Goal: Task Accomplishment & Management: Use online tool/utility

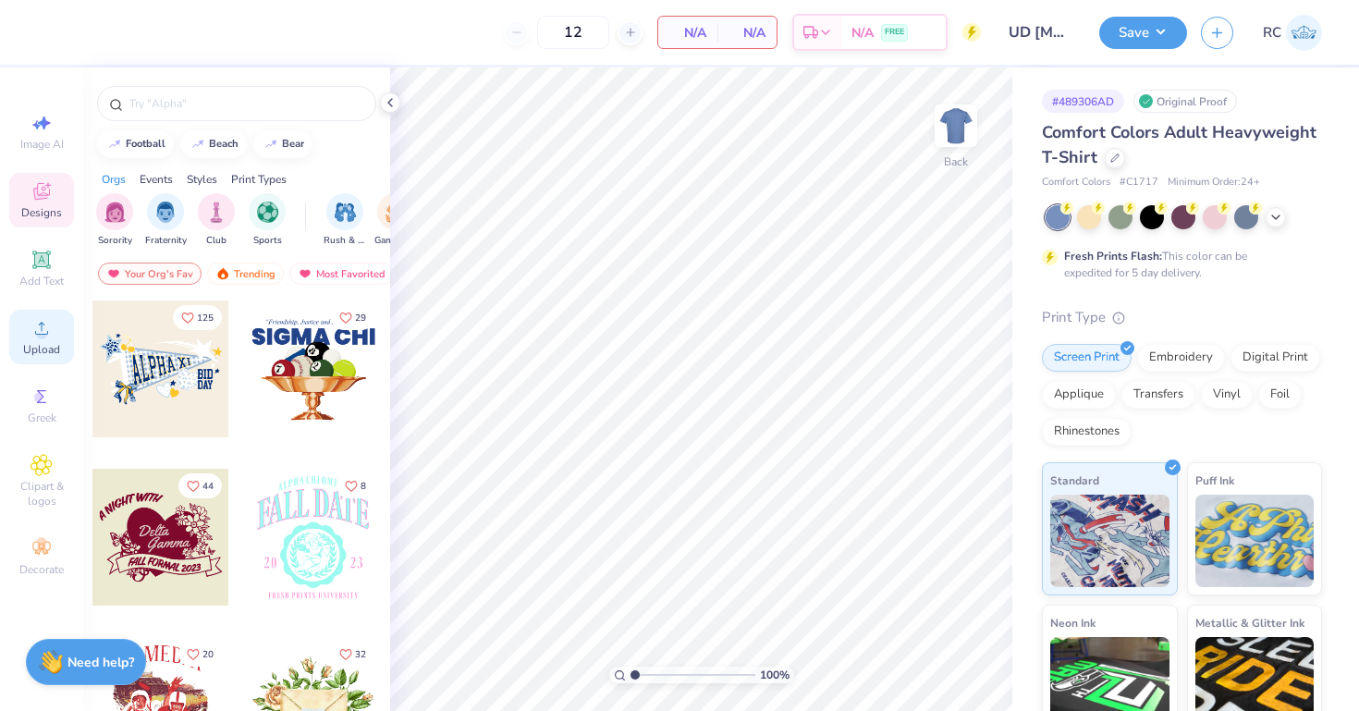
click at [33, 346] on span "Upload" at bounding box center [41, 349] width 37 height 15
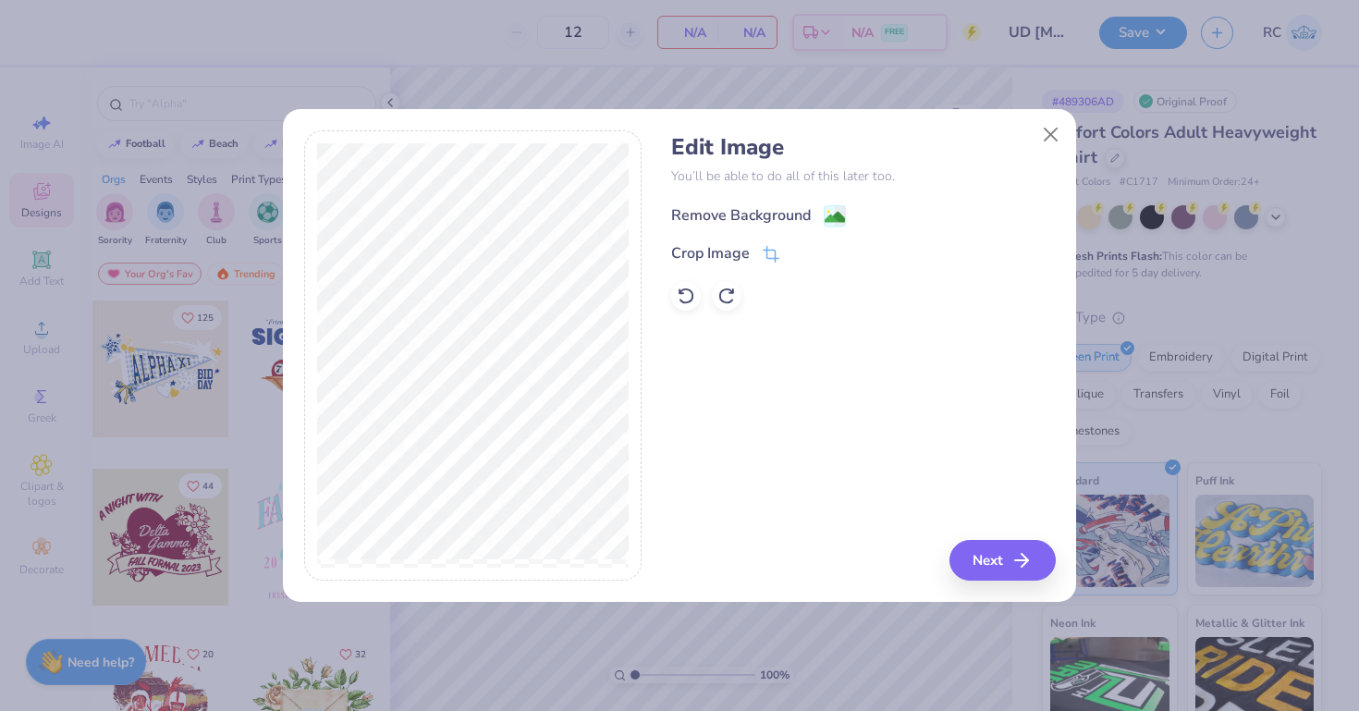
click at [815, 212] on div "Remove Background" at bounding box center [758, 215] width 175 height 23
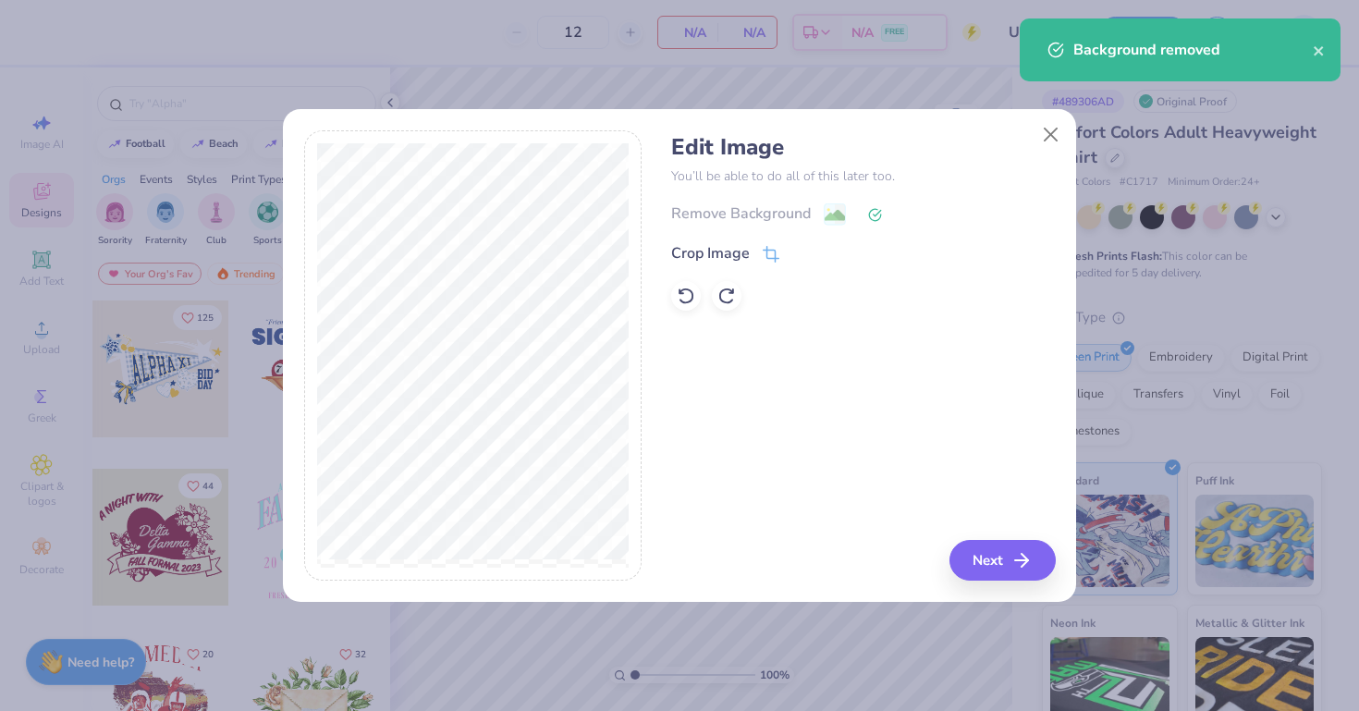
click at [1023, 588] on div "Edit Image You’ll be able to do all of this later too. Remove Background Crop I…" at bounding box center [679, 366] width 793 height 472
click at [1003, 556] on button "Next" at bounding box center [1005, 560] width 106 height 41
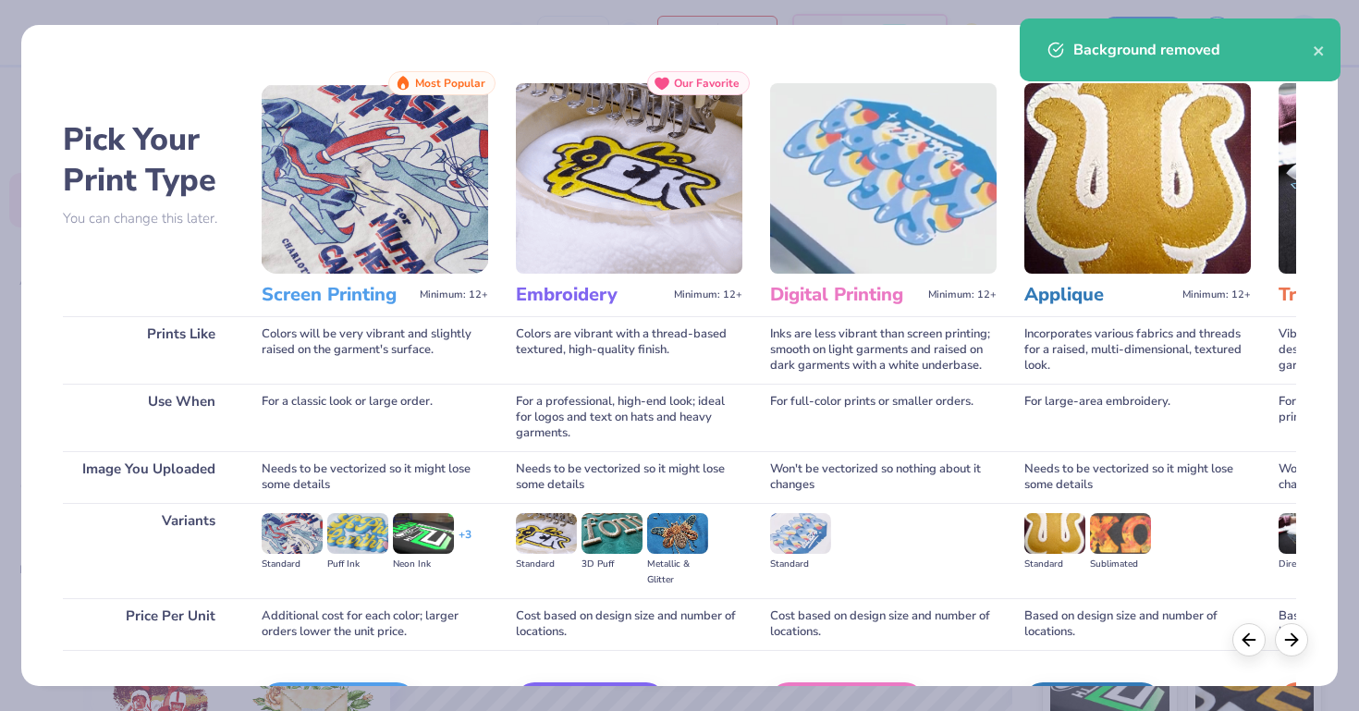
scroll to position [118, 0]
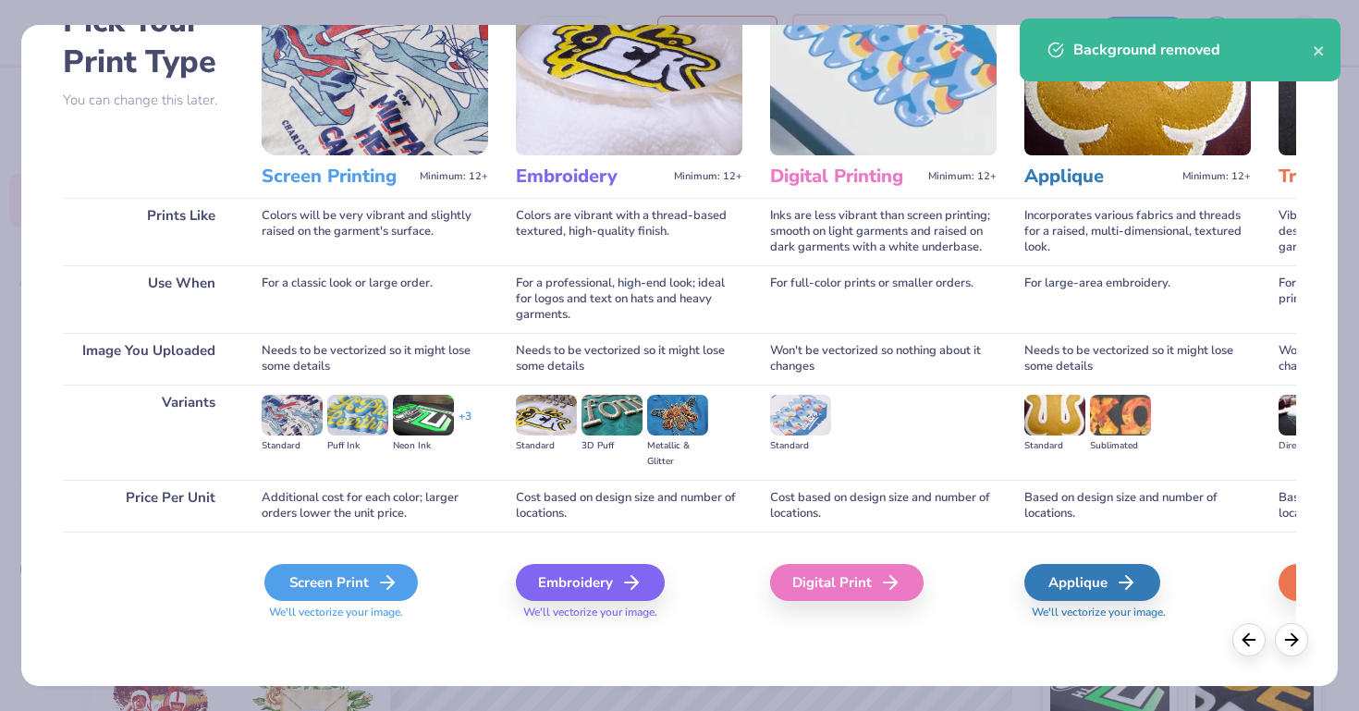
click at [356, 582] on div "Screen Print" at bounding box center [340, 582] width 153 height 37
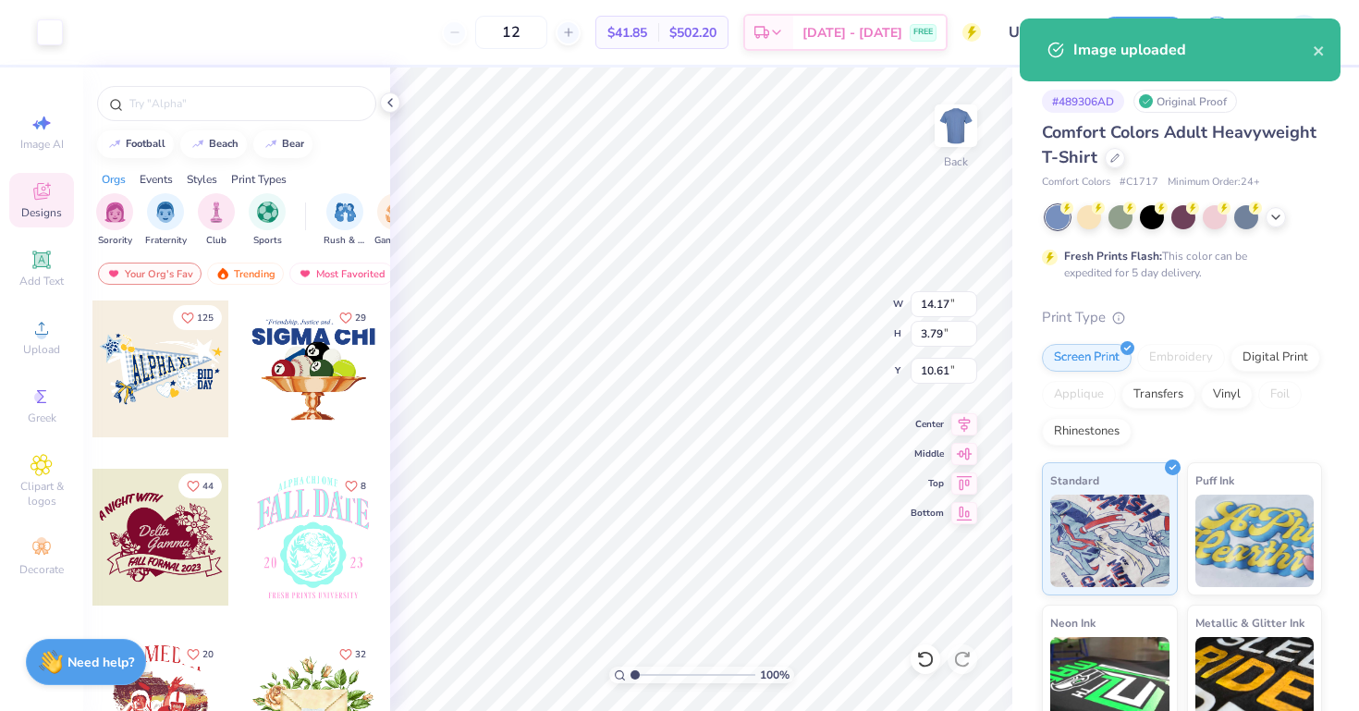
type input "3.82"
type input "6.70"
type input "1.79"
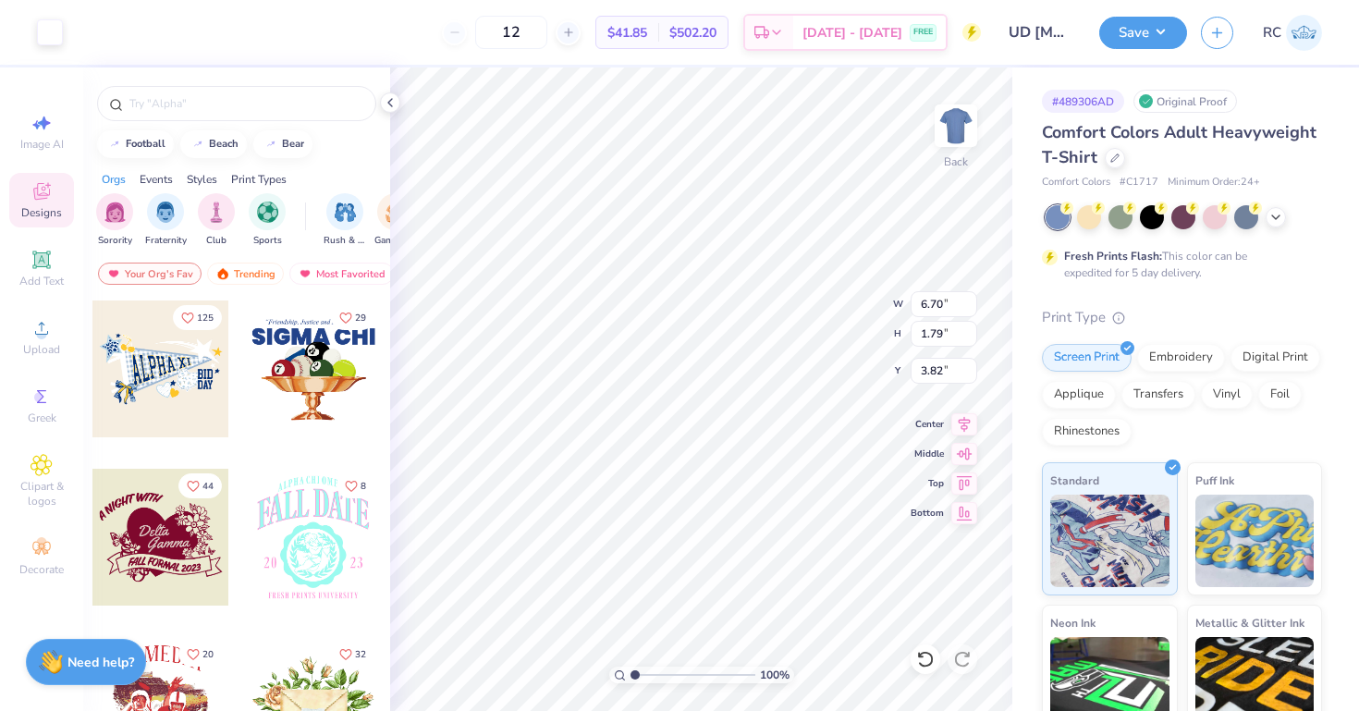
type input "6.18"
click at [49, 333] on icon at bounding box center [42, 328] width 22 height 22
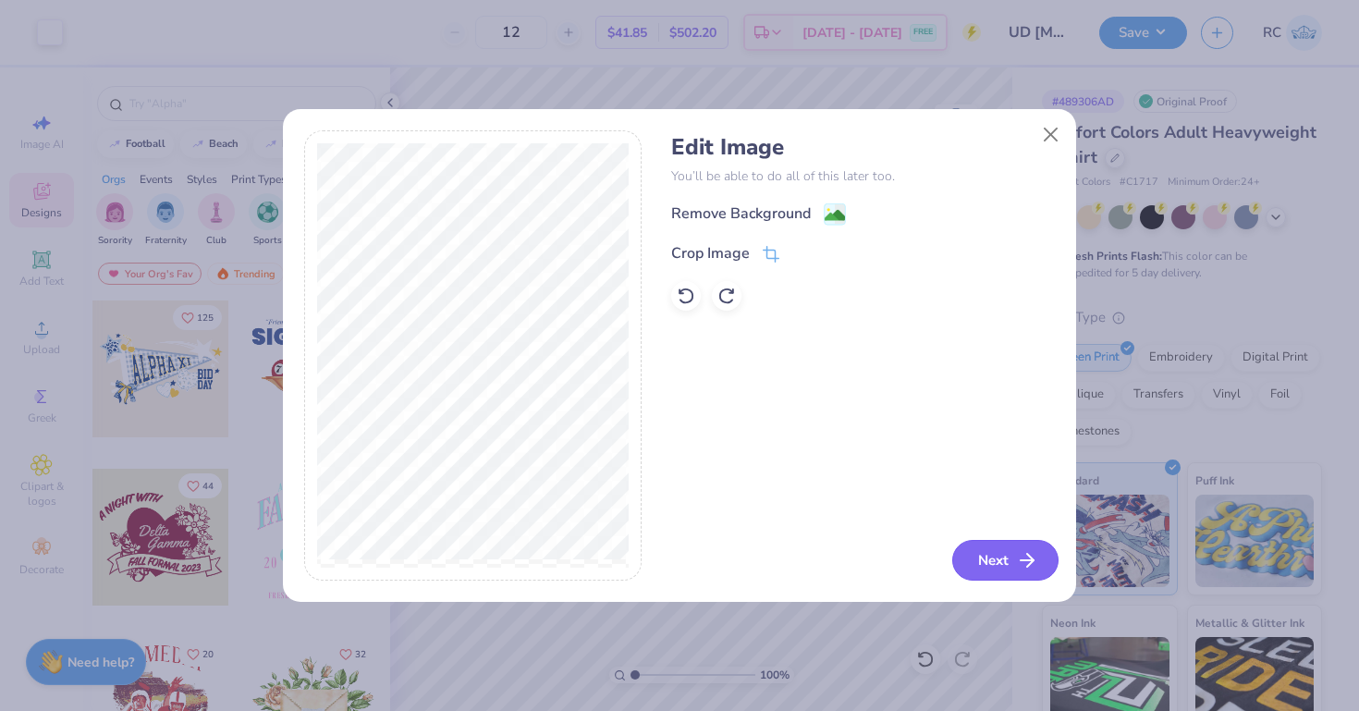
click at [1006, 565] on button "Next" at bounding box center [1005, 560] width 106 height 41
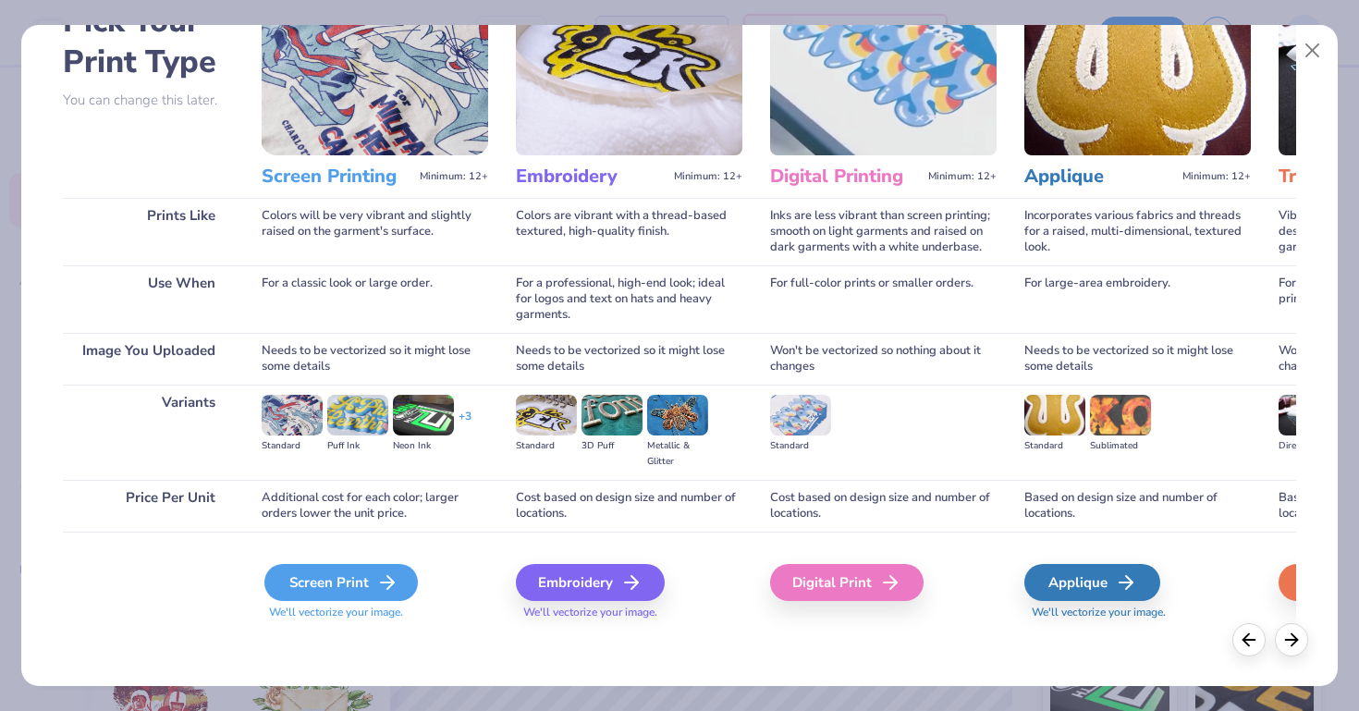
click at [338, 570] on div "Screen Print" at bounding box center [340, 582] width 153 height 37
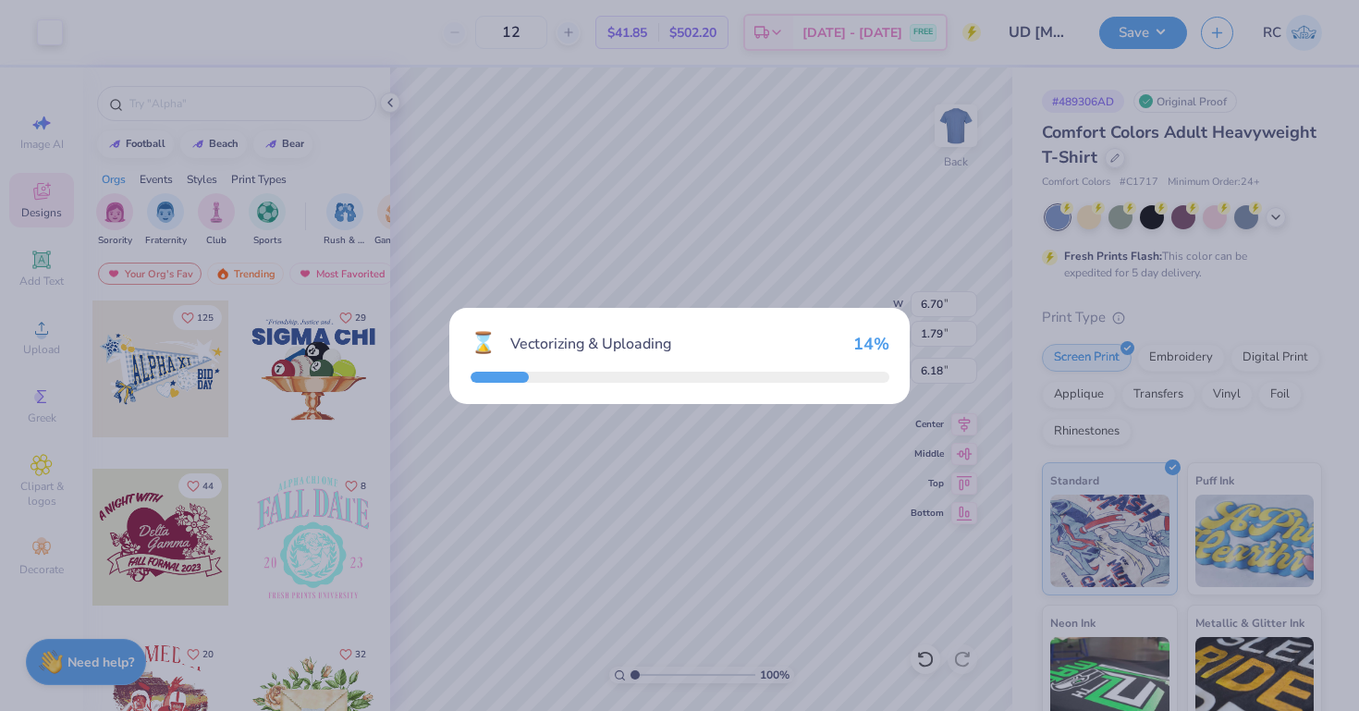
type input "9.95"
type input "8.83"
type input "8.08"
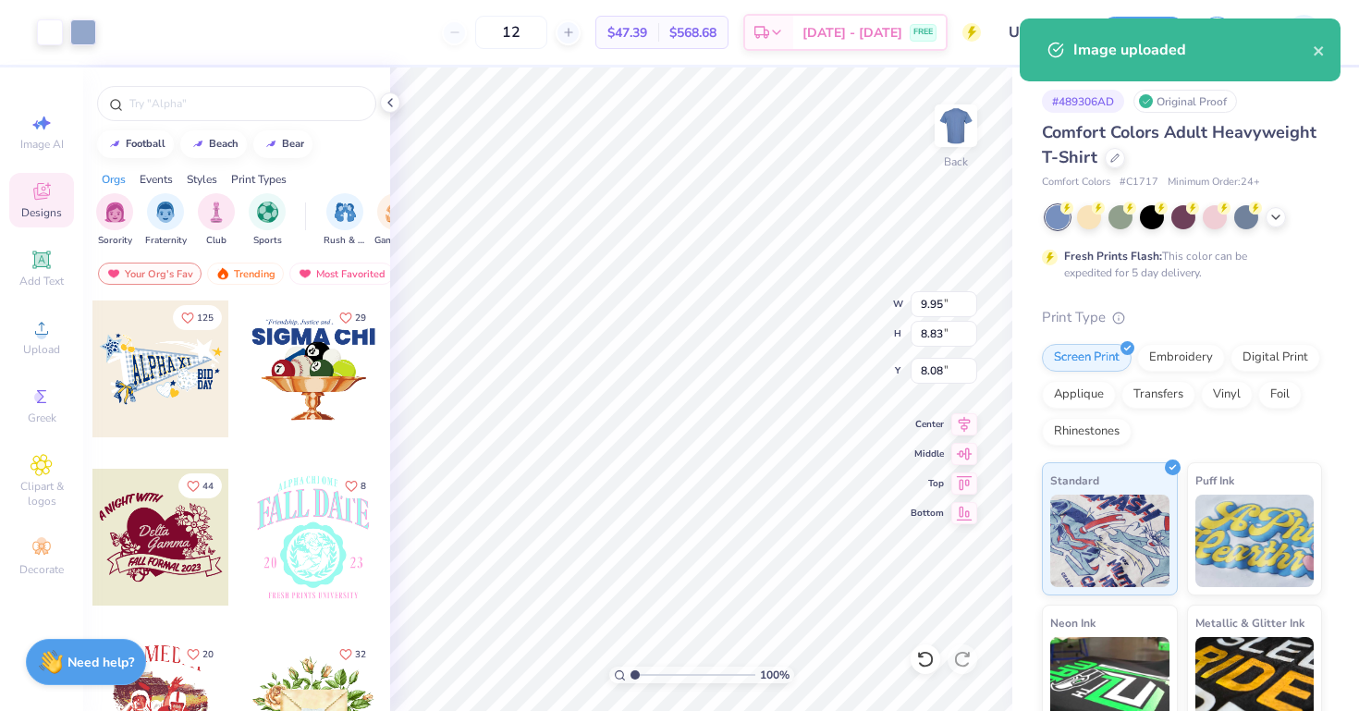
type input "3.57"
type input "3.17"
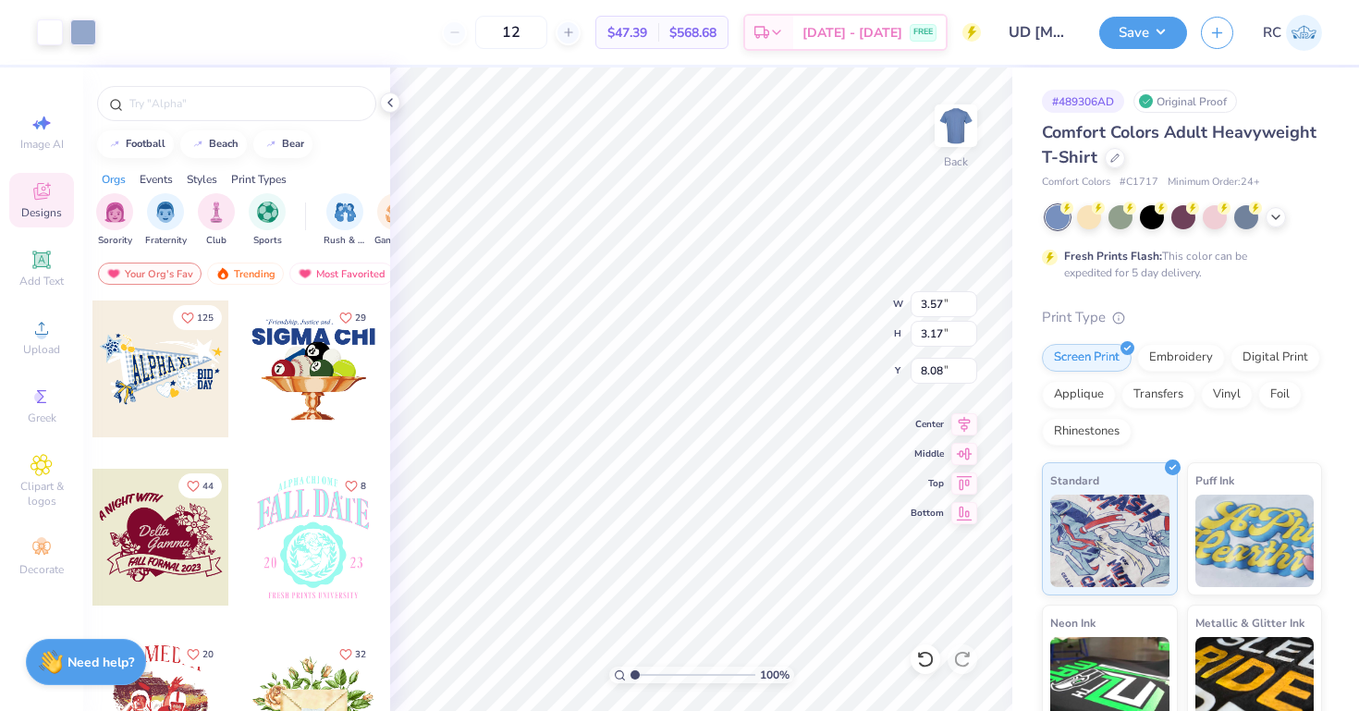
type input "5.49"
type input "1.35"
type input "1.20"
type input "6.18"
click at [812, 320] on div "100 % Back W 1.35 1.35 " H 1.20 1.20 " Y 6.18 6.18 " Center Middle Top Bottom" at bounding box center [701, 389] width 622 height 644
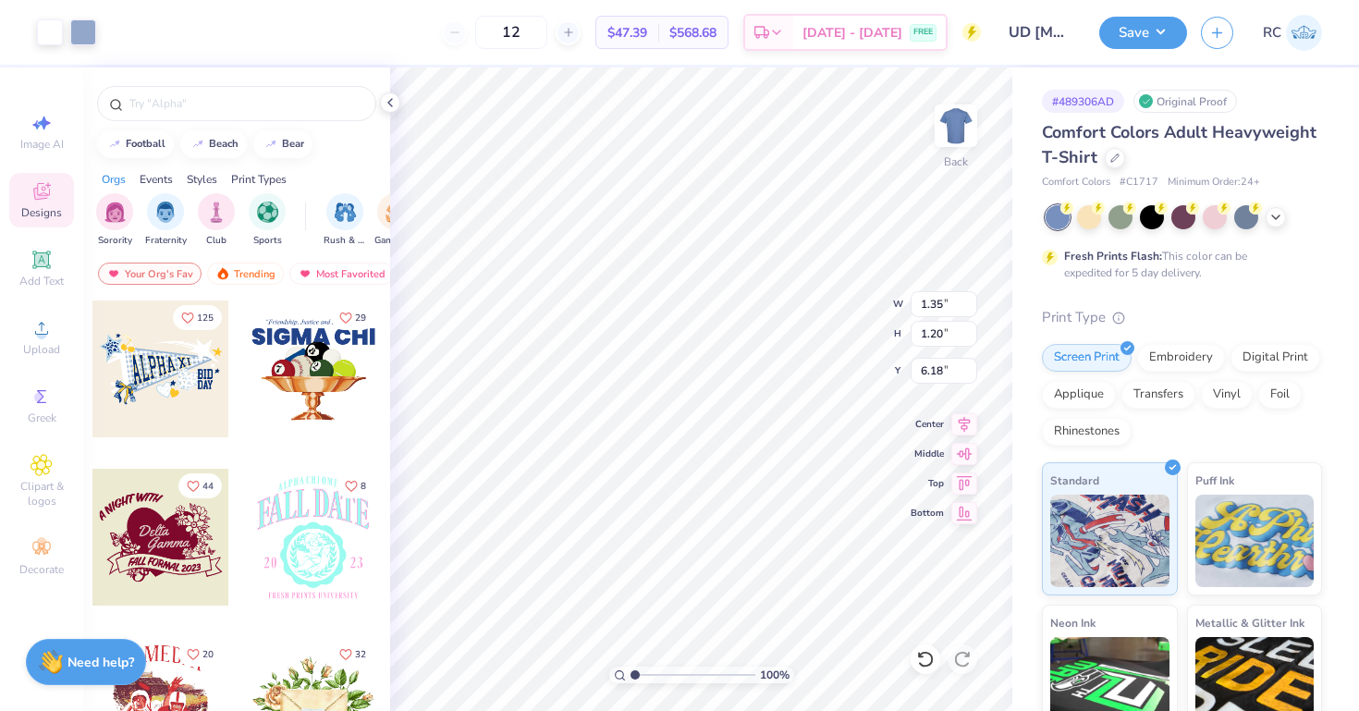
type input "6.70"
type input "1.79"
type input "6.25"
click at [942, 308] on input "1.35" at bounding box center [944, 304] width 67 height 26
type input "1.30"
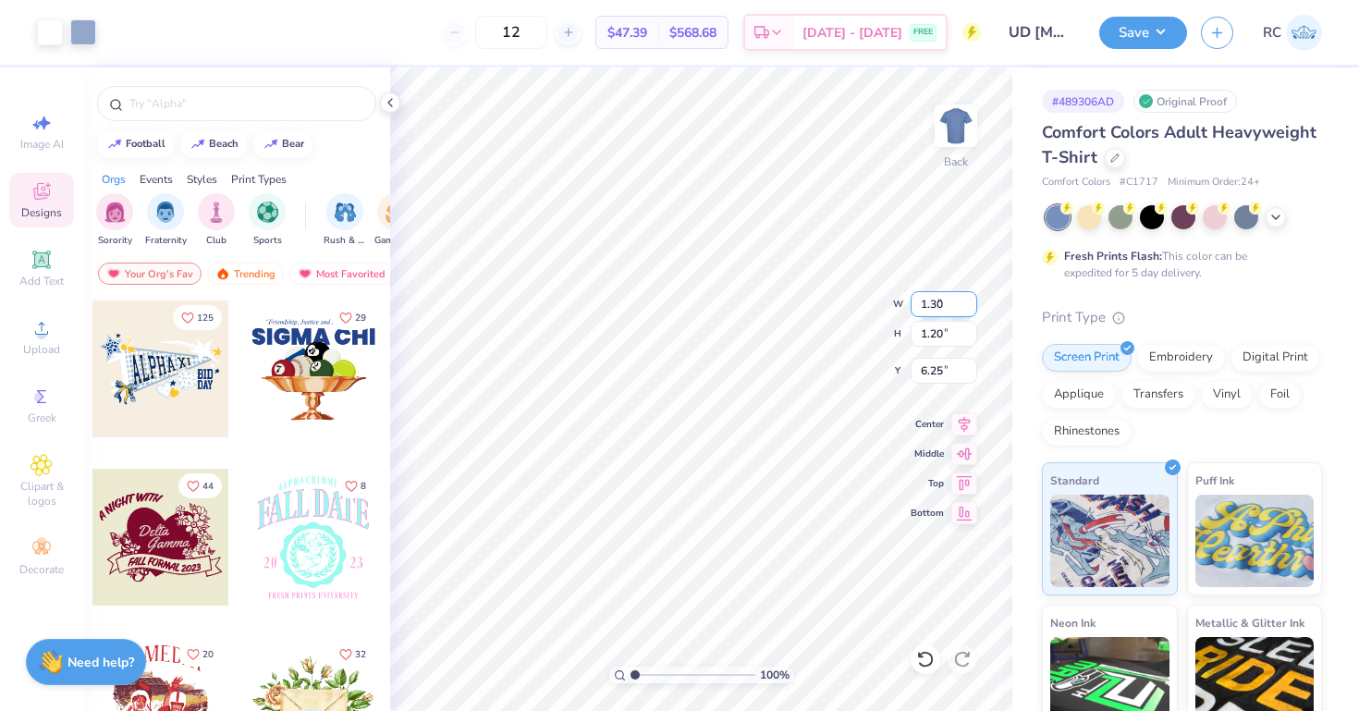
type input "1.15"
type input "6.27"
type input "4.01"
click at [1119, 156] on div at bounding box center [1115, 156] width 20 height 20
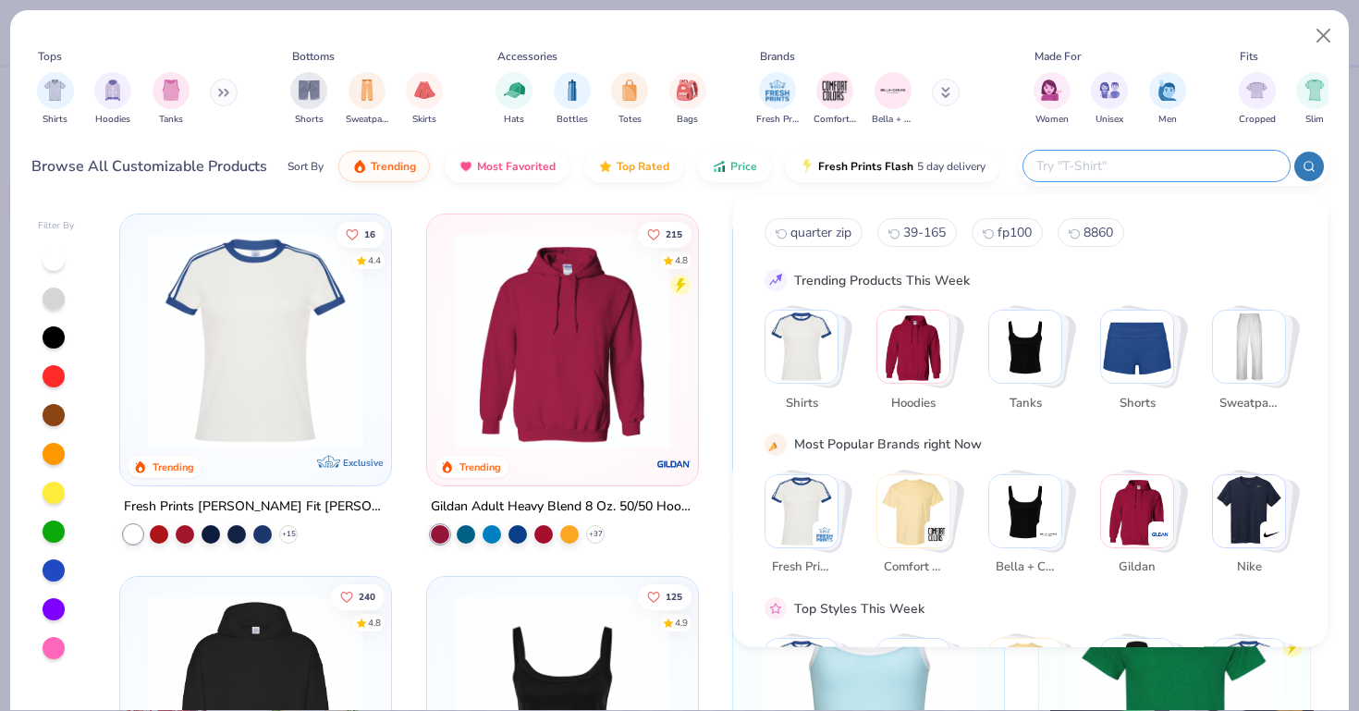
click at [1186, 168] on input "text" at bounding box center [1156, 165] width 242 height 21
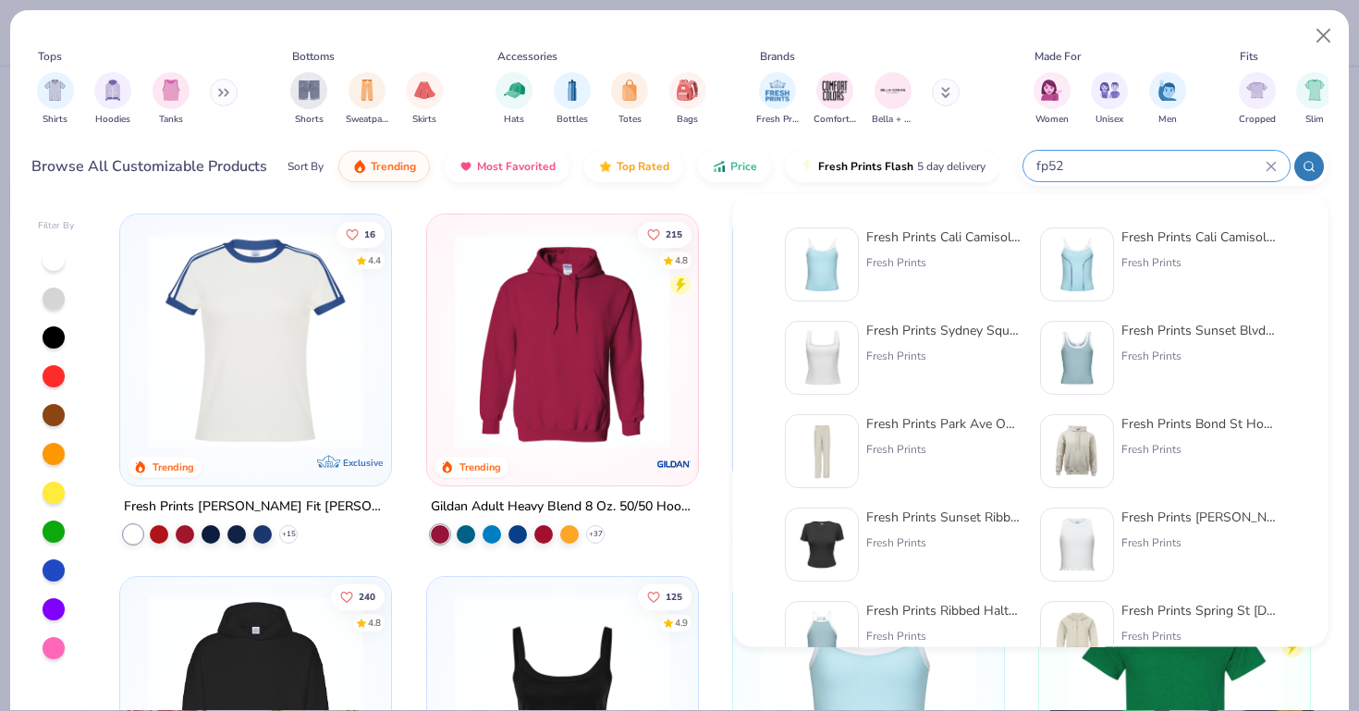
type input "fp52"
click at [834, 271] on img at bounding box center [821, 264] width 57 height 57
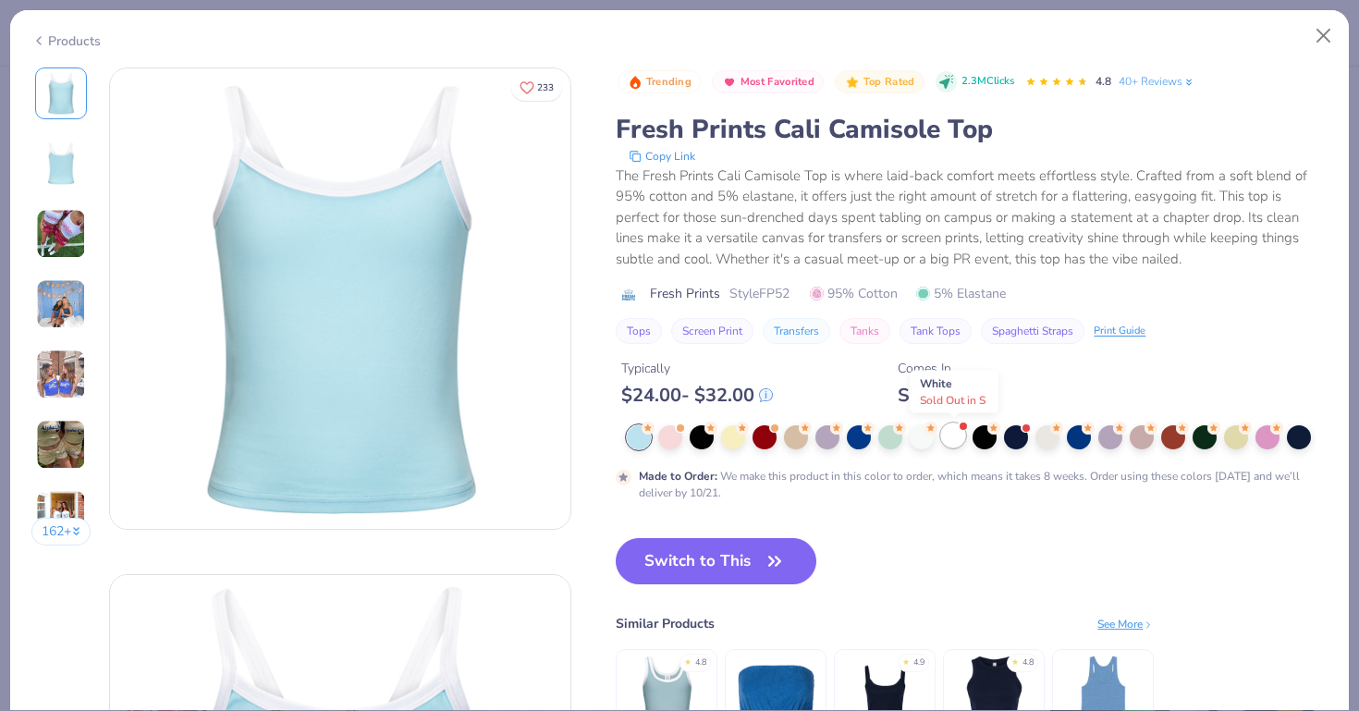
click at [957, 435] on div at bounding box center [953, 435] width 24 height 24
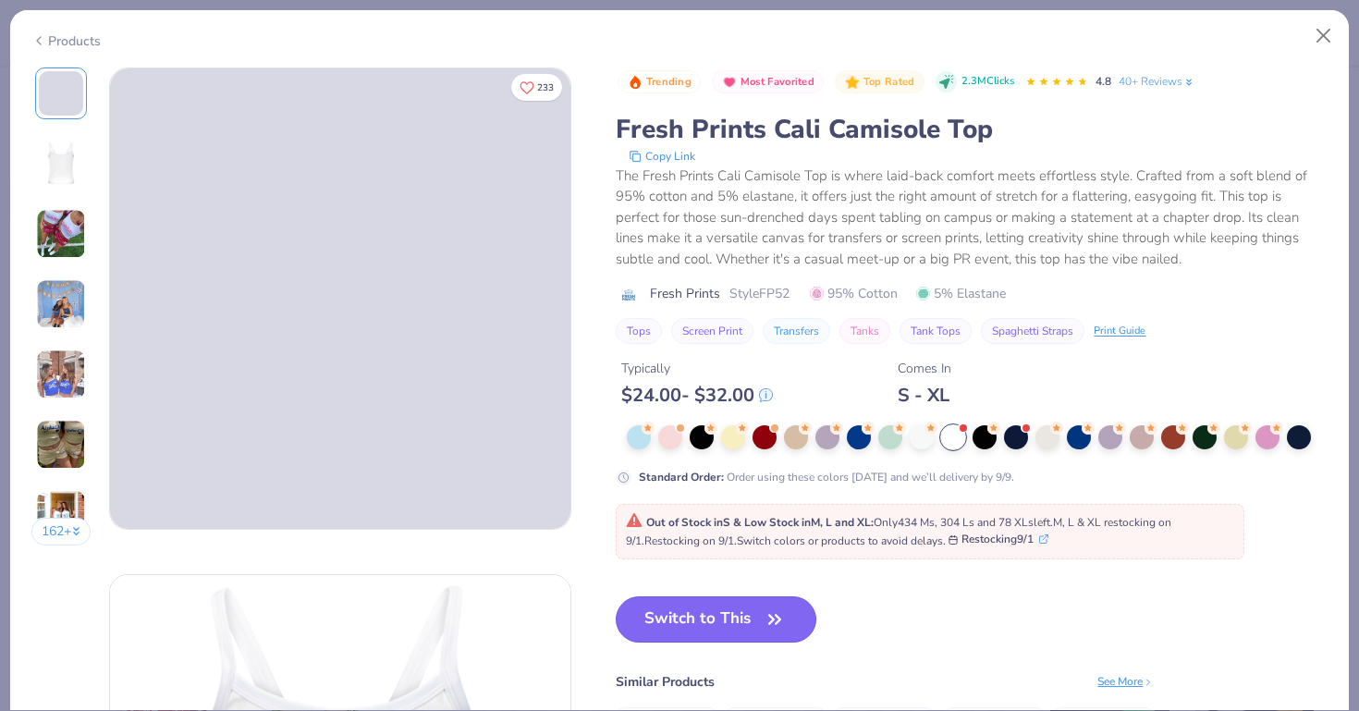
click at [723, 619] on button "Switch to This" at bounding box center [716, 619] width 201 height 46
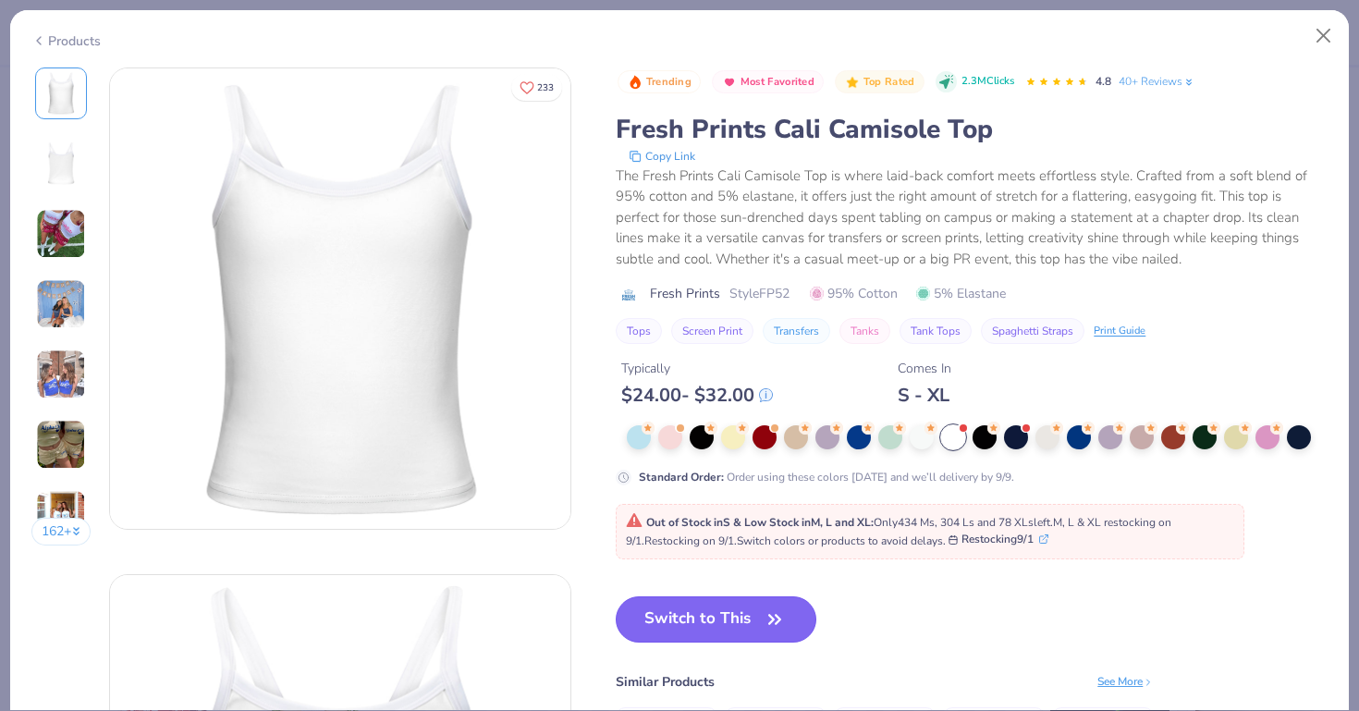
type input "50"
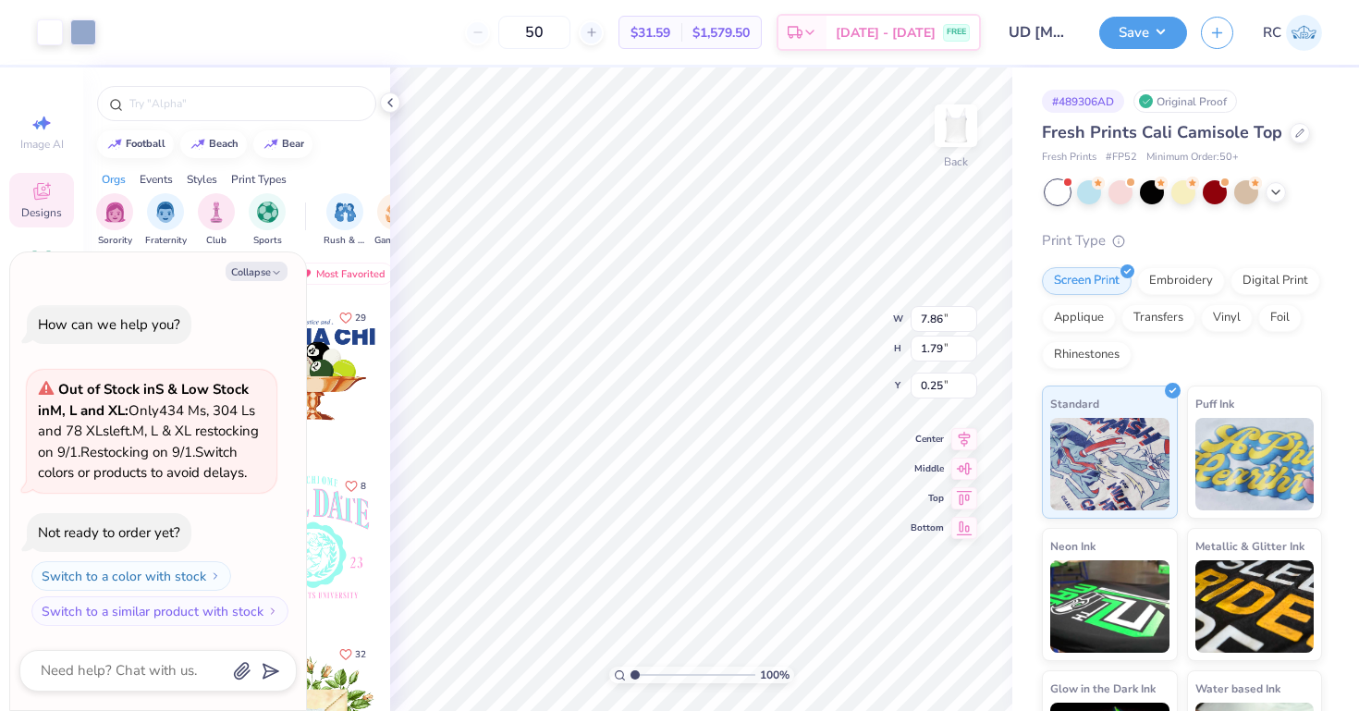
type textarea "x"
type input "1.93"
click at [263, 262] on button "Collapse" at bounding box center [257, 271] width 62 height 19
type textarea "x"
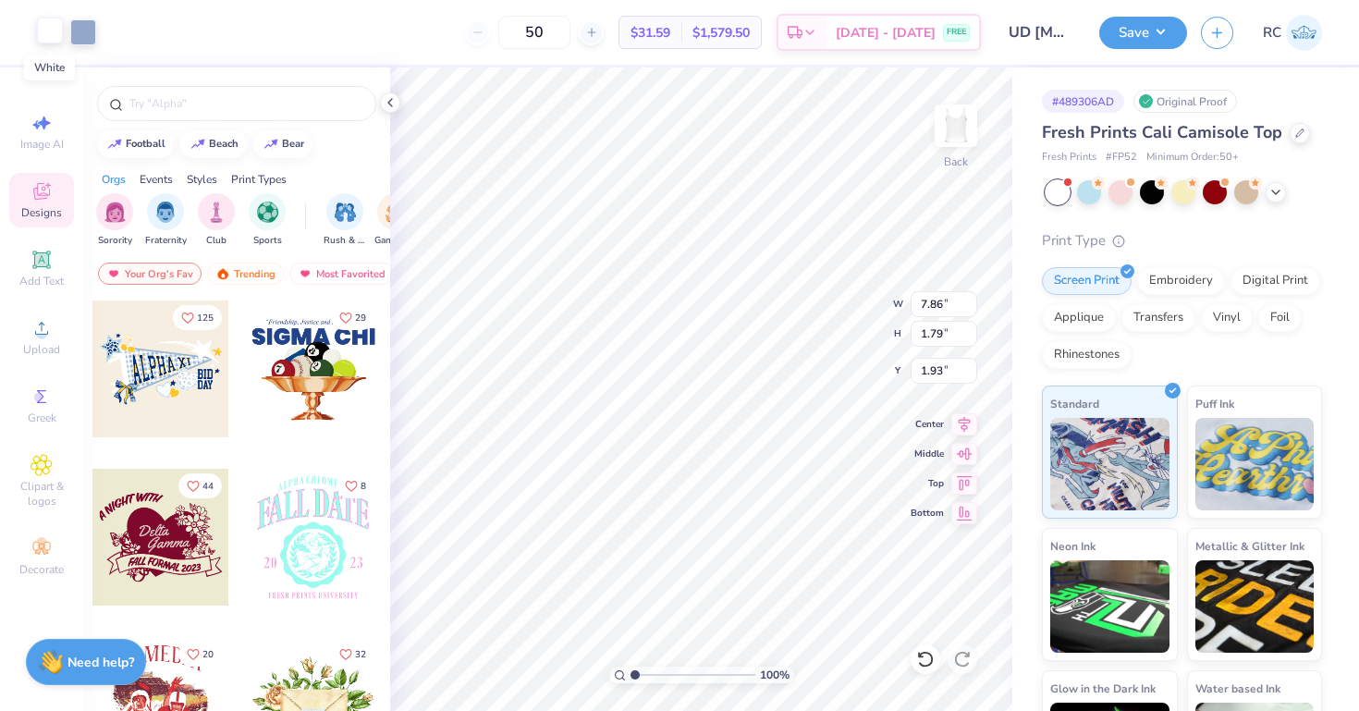
click at [53, 31] on div at bounding box center [50, 31] width 26 height 26
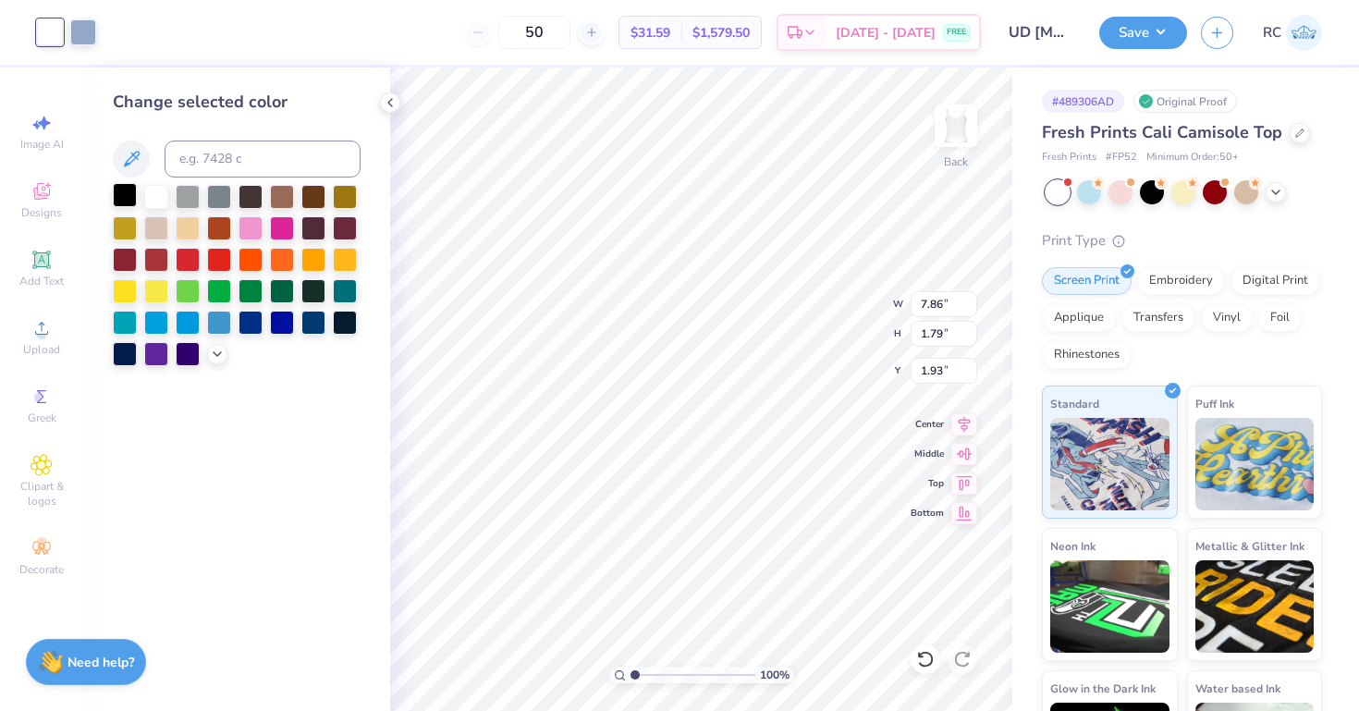
click at [129, 193] on div at bounding box center [125, 195] width 24 height 24
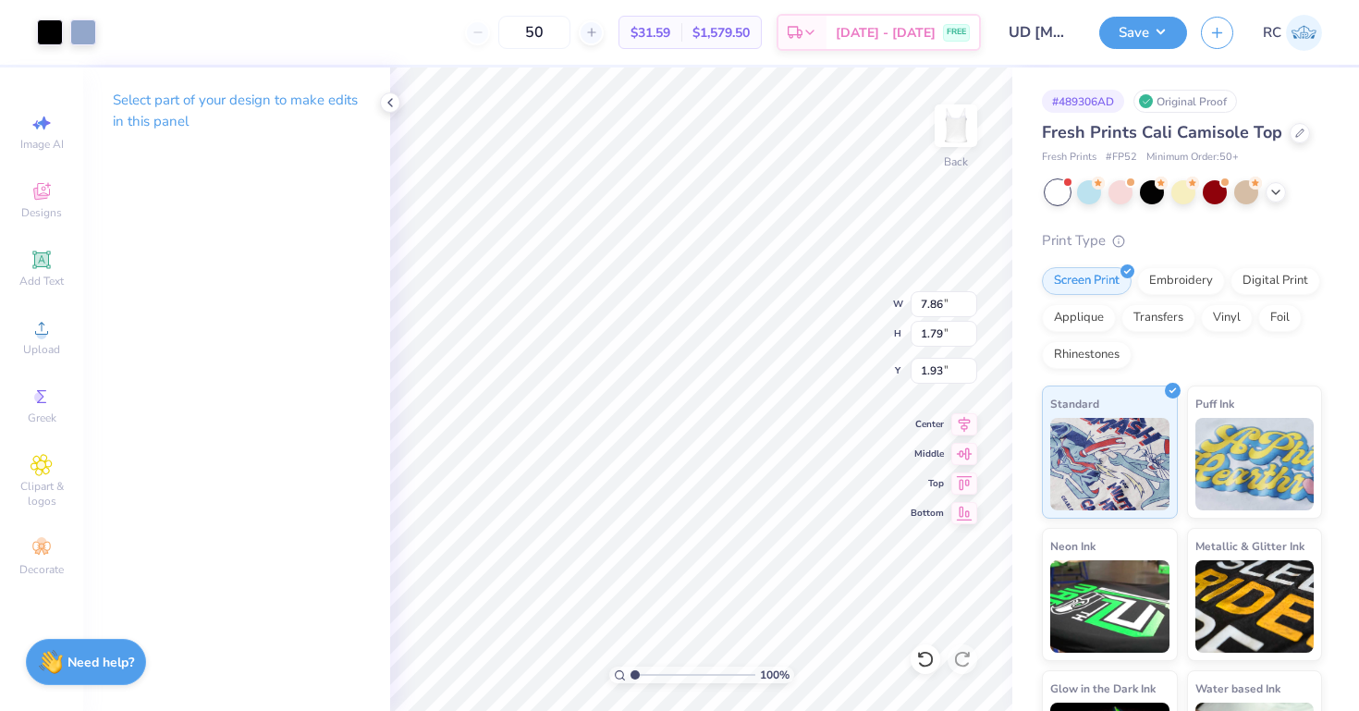
type input "2.21"
click at [963, 421] on icon at bounding box center [965, 421] width 12 height 16
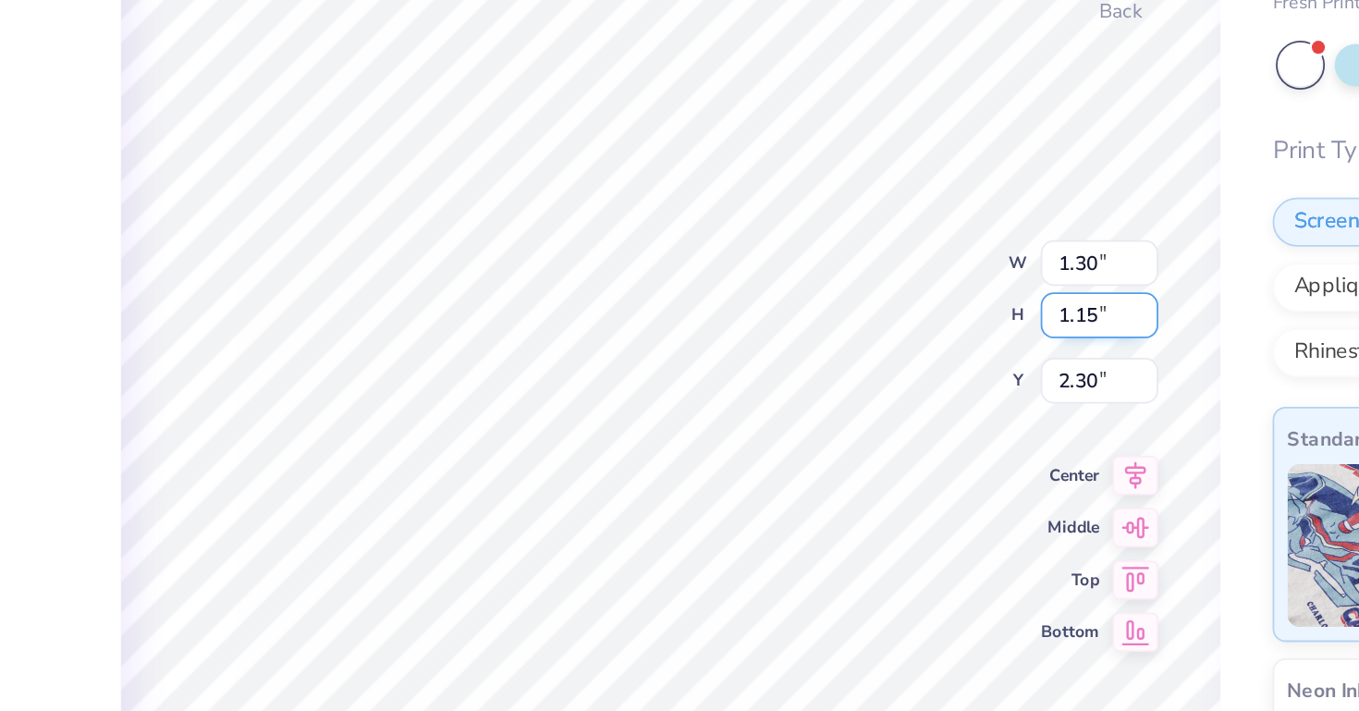
click at [860, 337] on div "100 % Back W 1.30 1.30 " H 1.15 1.15 " Y 2.30 2.30 " Center Middle Top Bottom" at bounding box center [701, 389] width 622 height 644
type input "1.18"
type input "1.05"
type input "2.43"
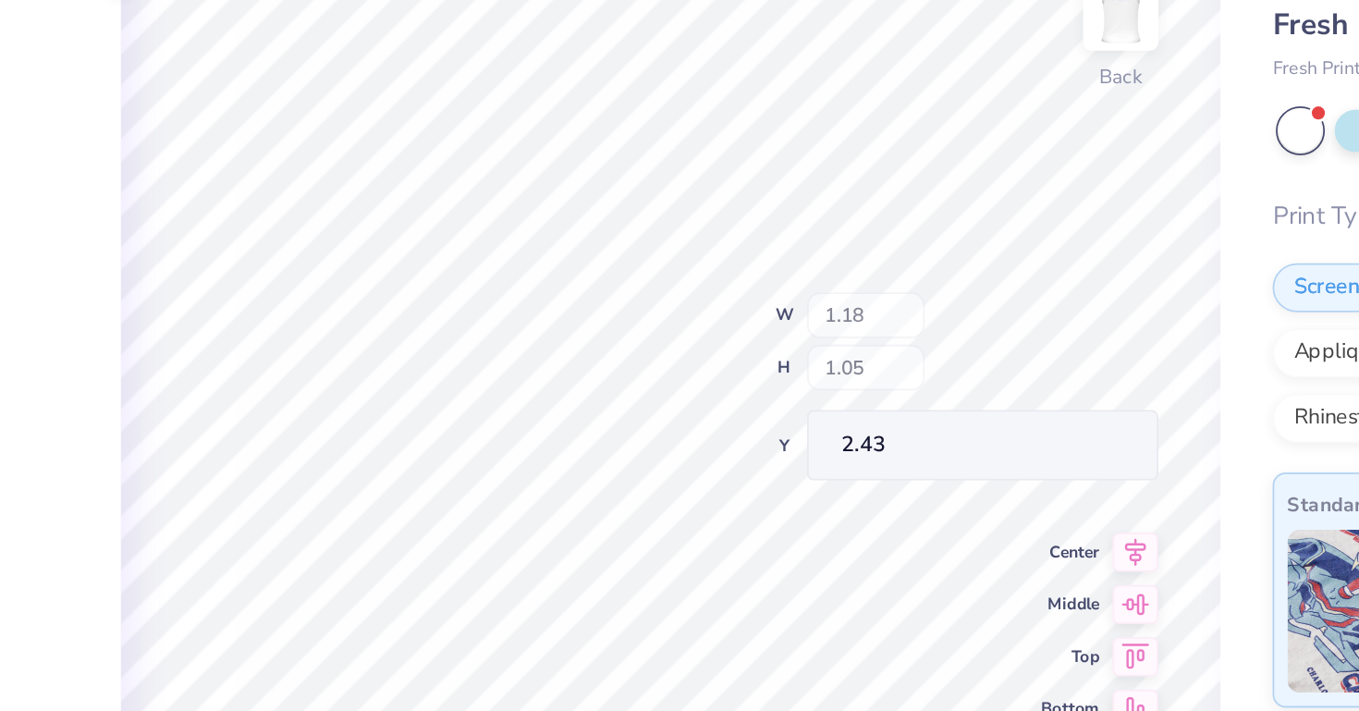
click at [862, 287] on div "100 % Back W 1.18 H 1.05 Y 2.43 Center Middle Top Bottom" at bounding box center [701, 389] width 622 height 644
